Goal: Task Accomplishment & Management: Complete application form

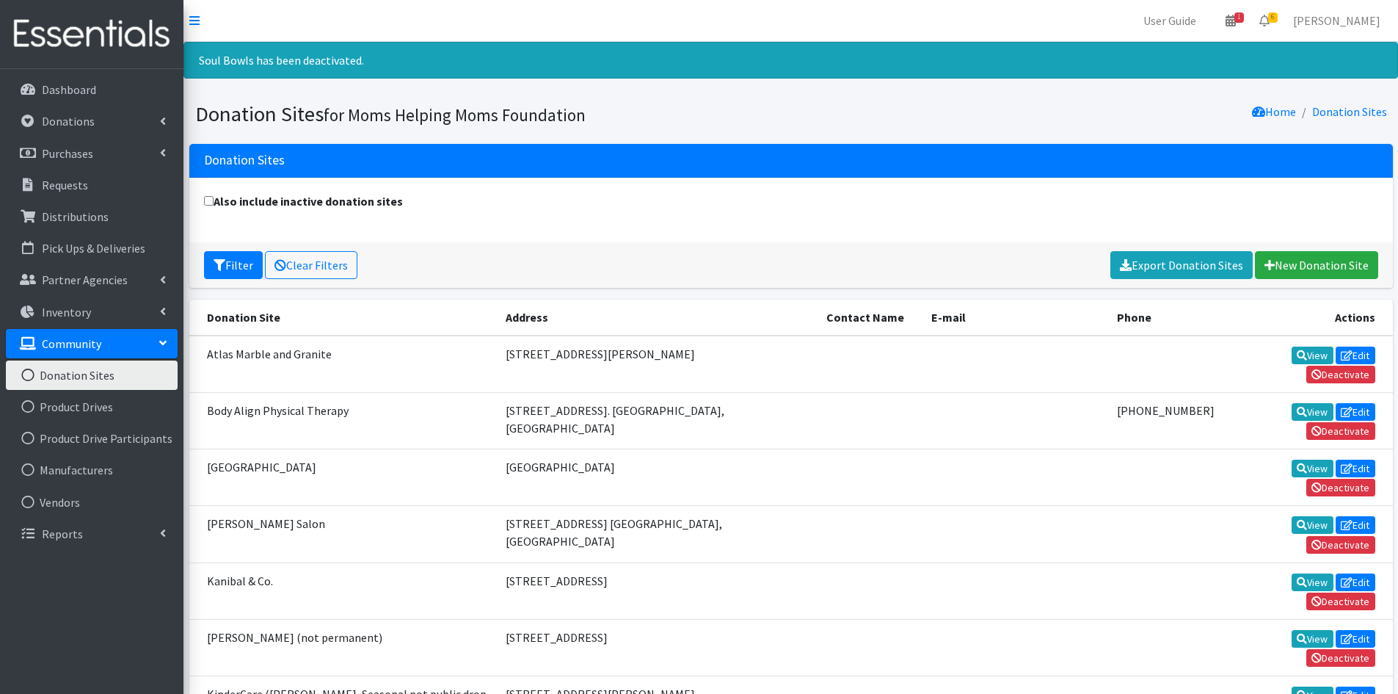
scroll to position [220, 0]
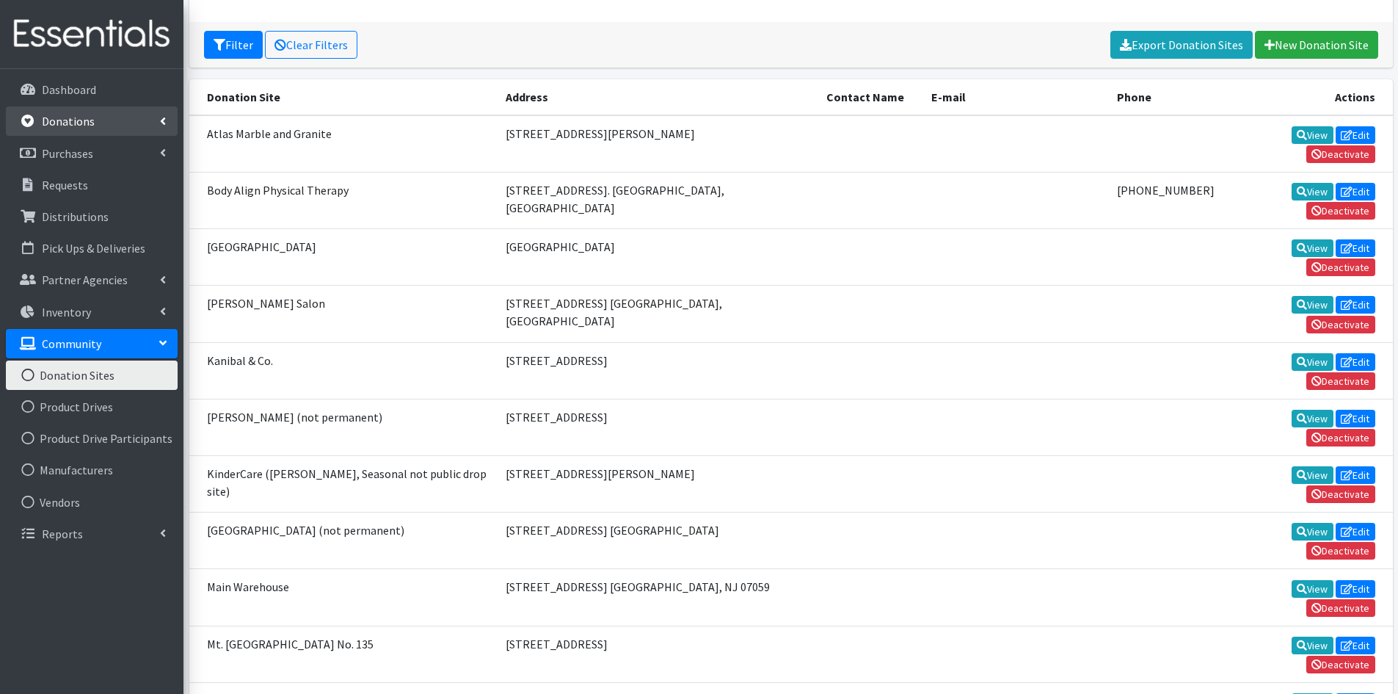
click at [153, 126] on link "Donations" at bounding box center [92, 120] width 172 height 29
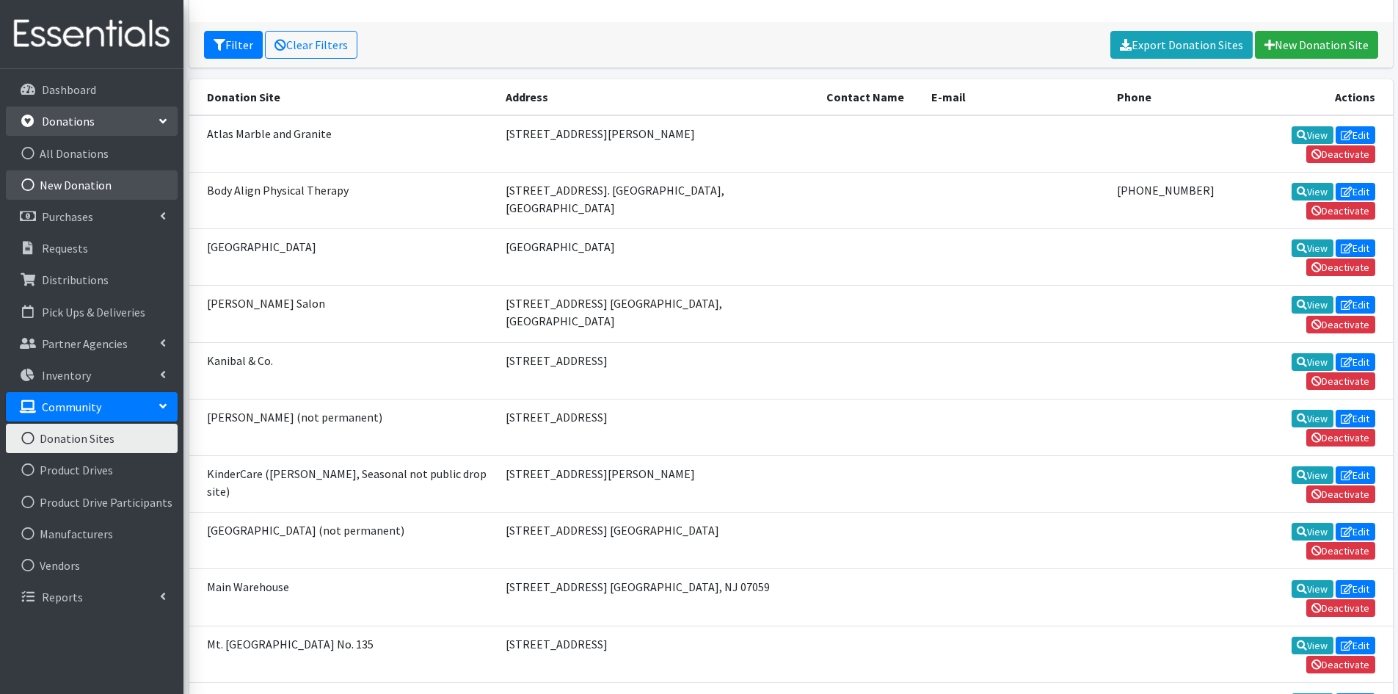
click at [106, 189] on link "New Donation" at bounding box center [92, 184] width 172 height 29
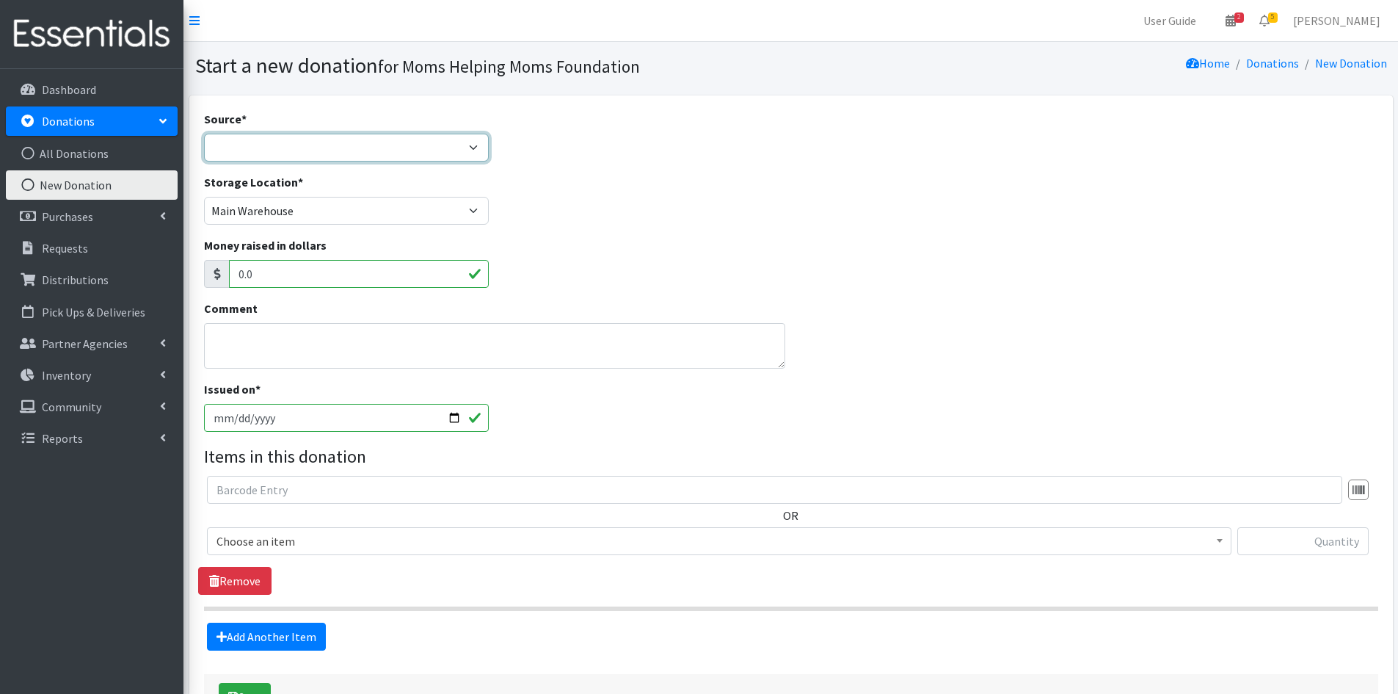
click at [473, 152] on select "Product Drive Manufacturer Donation Site Misc. Donation" at bounding box center [347, 148] width 286 height 28
select select "Manufacturer"
click at [204, 134] on select "Product Drive Manufacturer Donation Site Misc. Donation" at bounding box center [347, 148] width 286 height 28
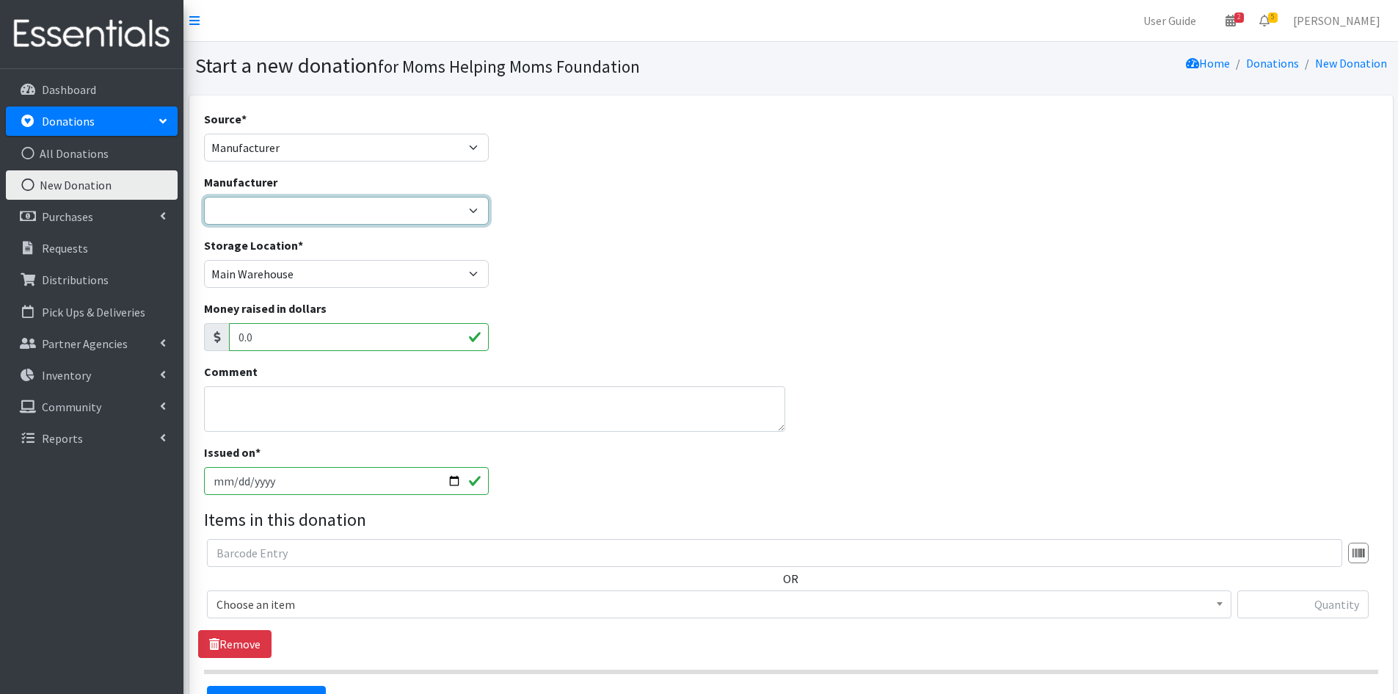
click at [480, 210] on select "Alliance for Period Supplies Amazon Wishlist Baby2Baby Birthday Box Bridges of …" at bounding box center [347, 211] width 286 height 28
select select "88"
click at [204, 197] on select "Alliance for Period Supplies Amazon Wishlist Baby2Baby Birthday Box Bridges of …" at bounding box center [347, 211] width 286 height 28
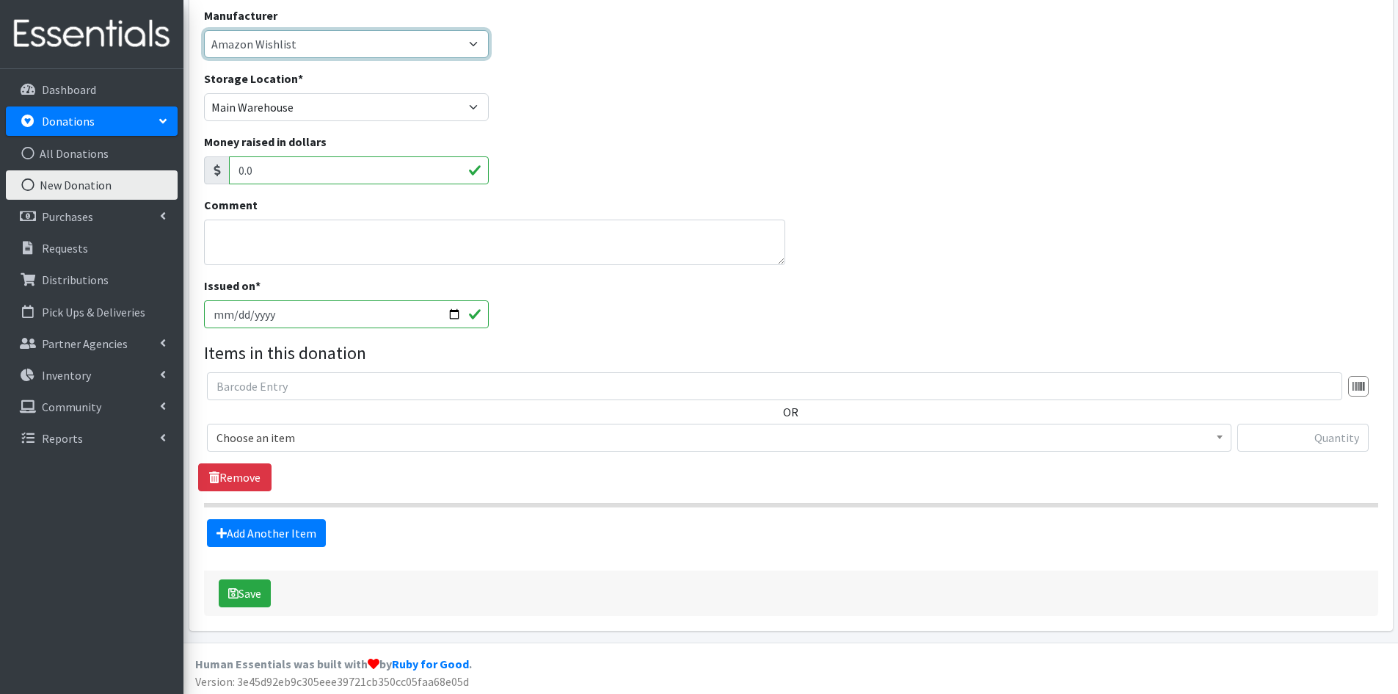
scroll to position [170, 0]
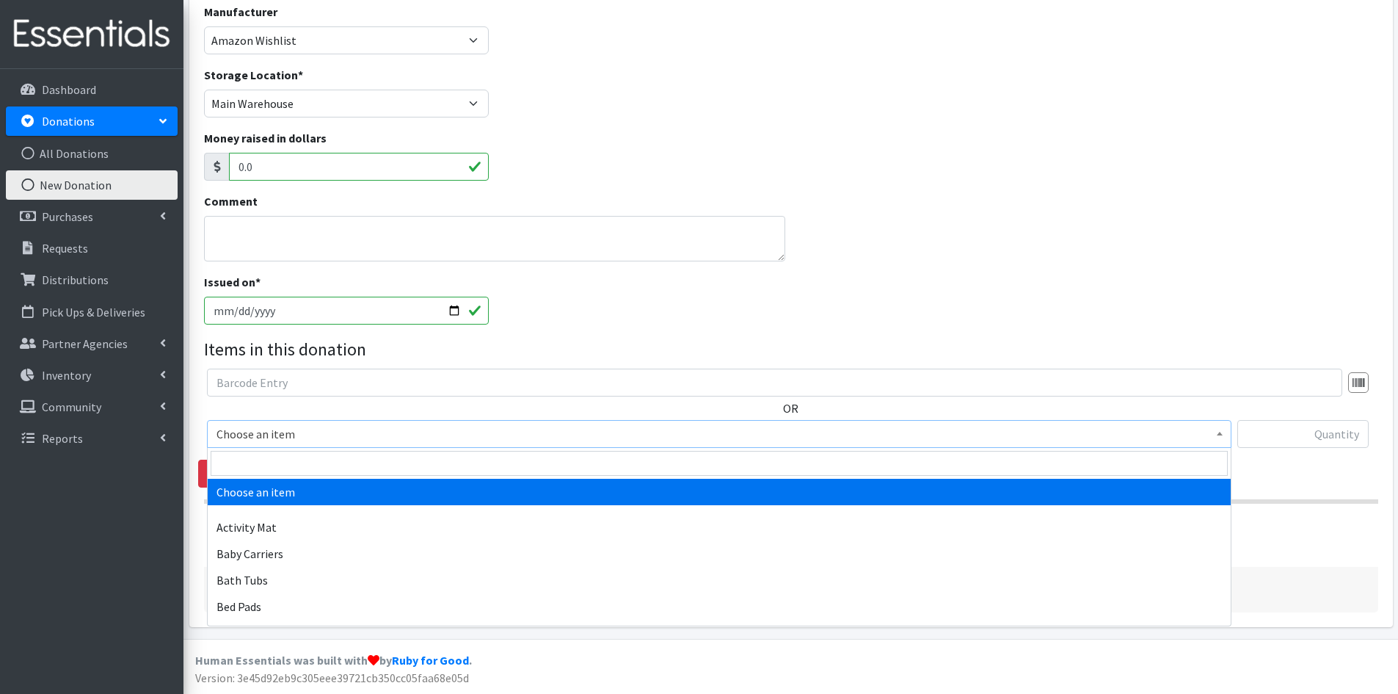
click at [1221, 446] on span "Choose an item" at bounding box center [719, 434] width 1025 height 28
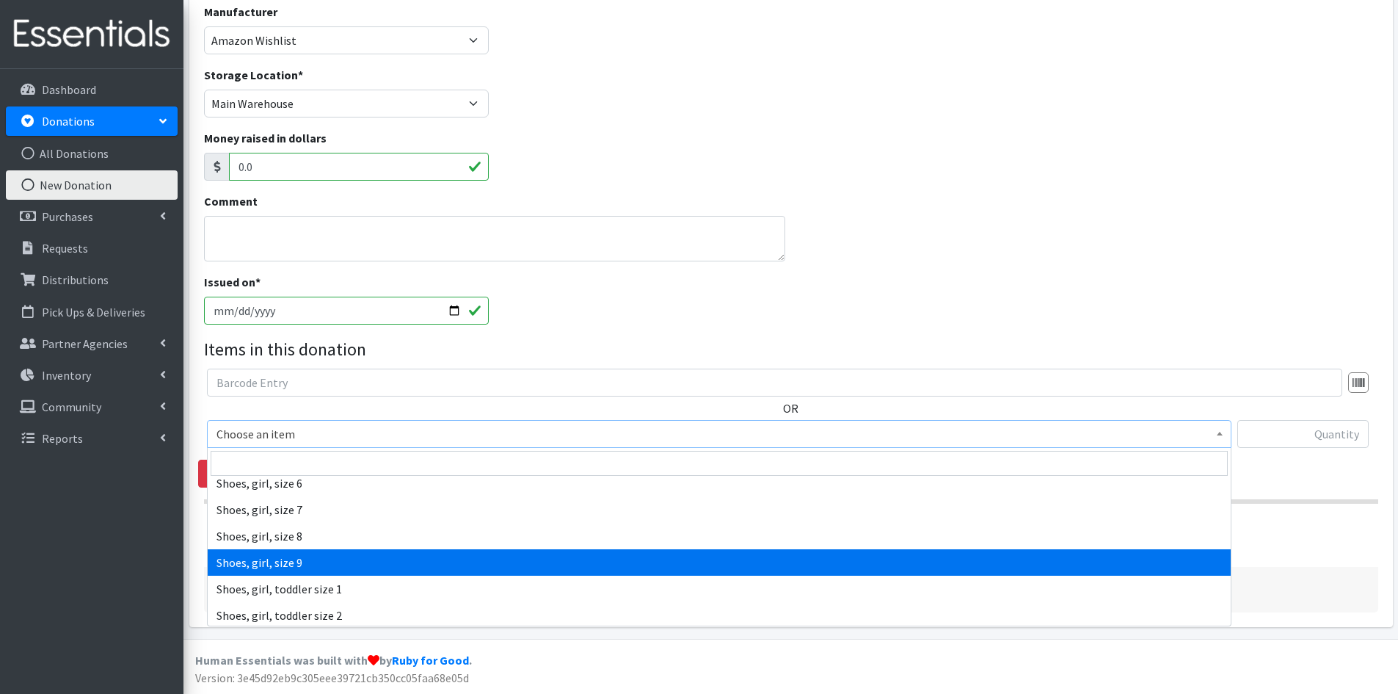
scroll to position [3376, 0]
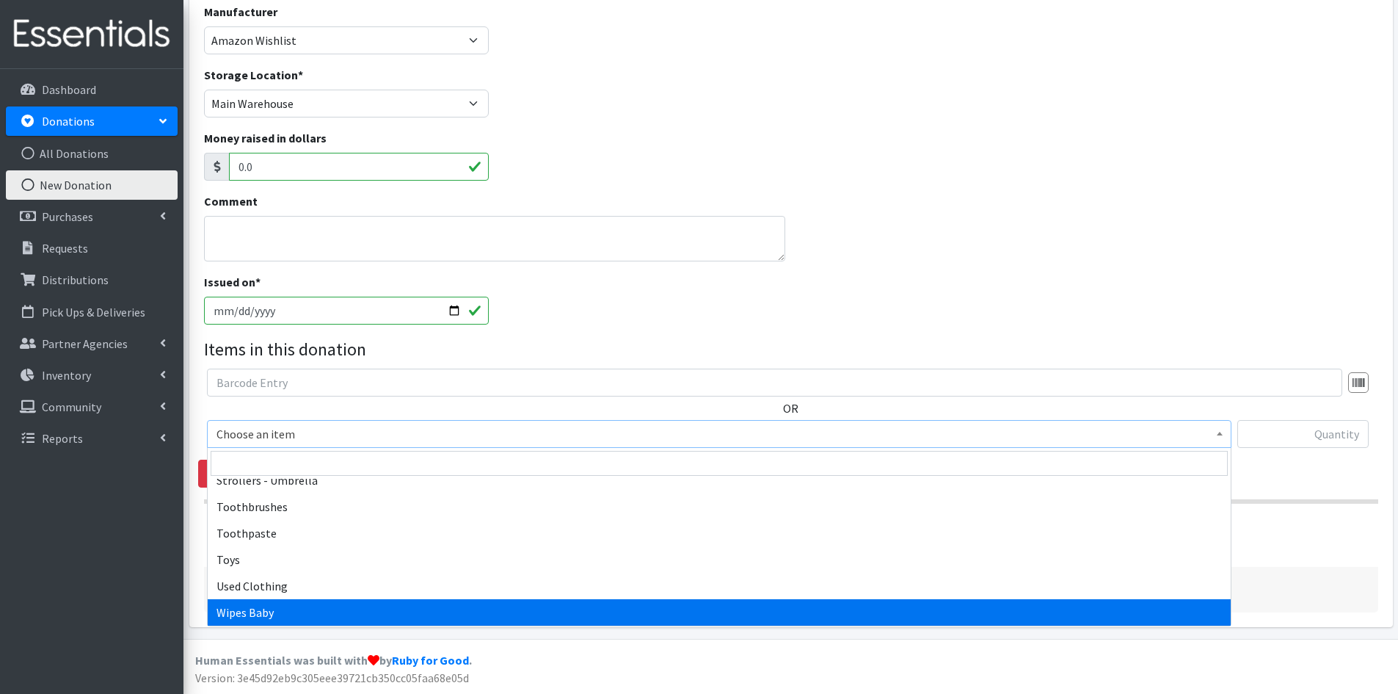
select select "1929"
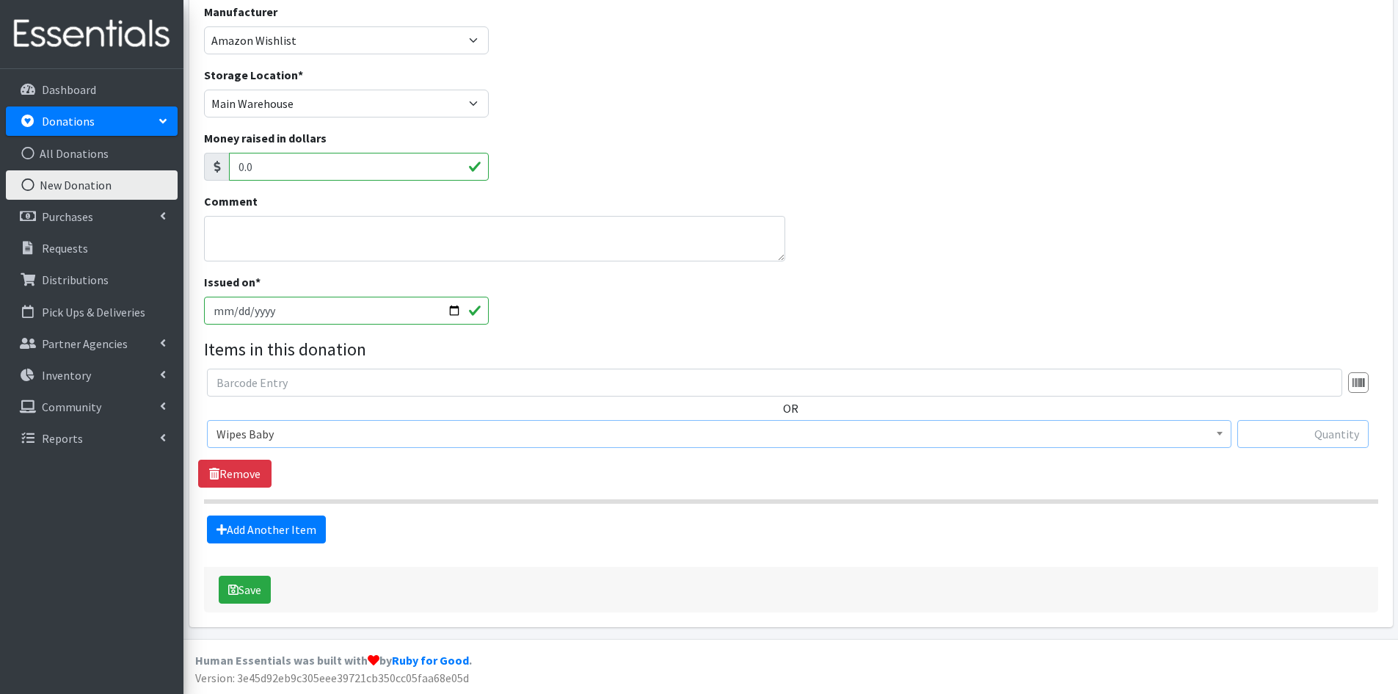
click at [1321, 437] on input "text" at bounding box center [1303, 434] width 131 height 28
type input "1620"
click at [245, 589] on button "Save" at bounding box center [245, 589] width 52 height 28
